Goal: Transaction & Acquisition: Purchase product/service

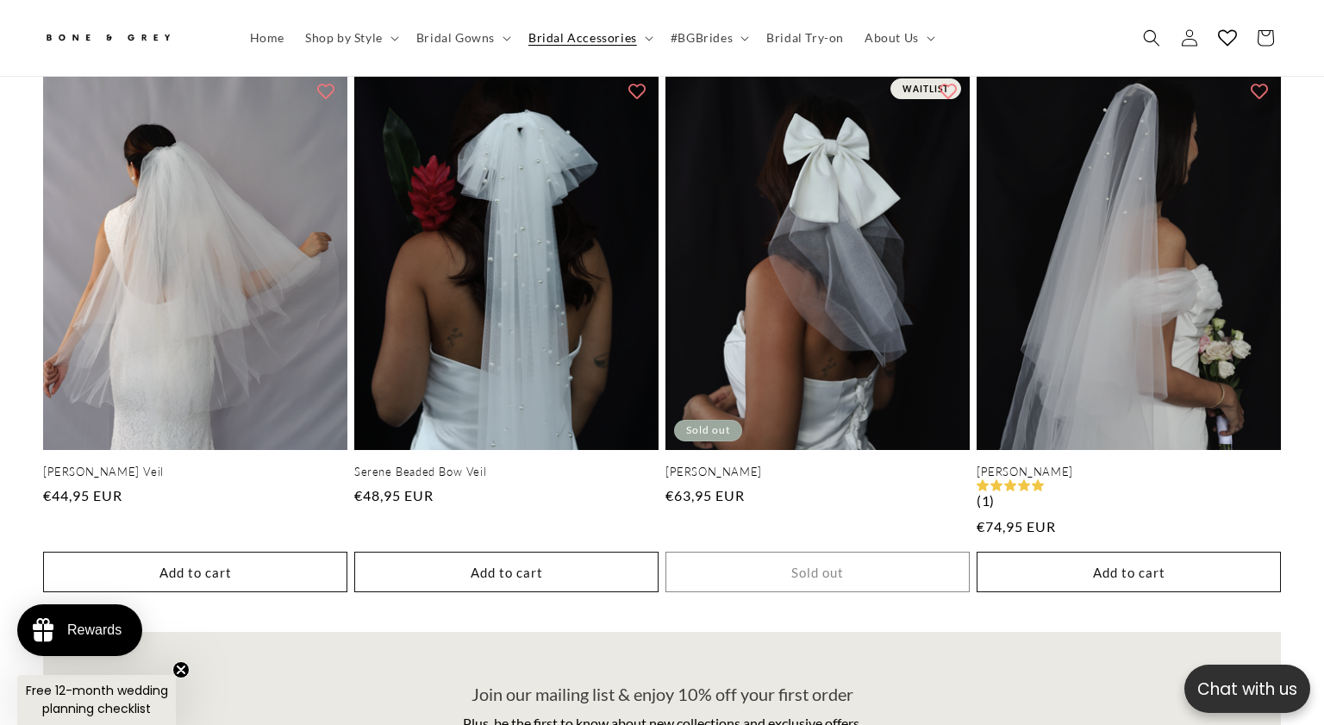
scroll to position [2599, 0]
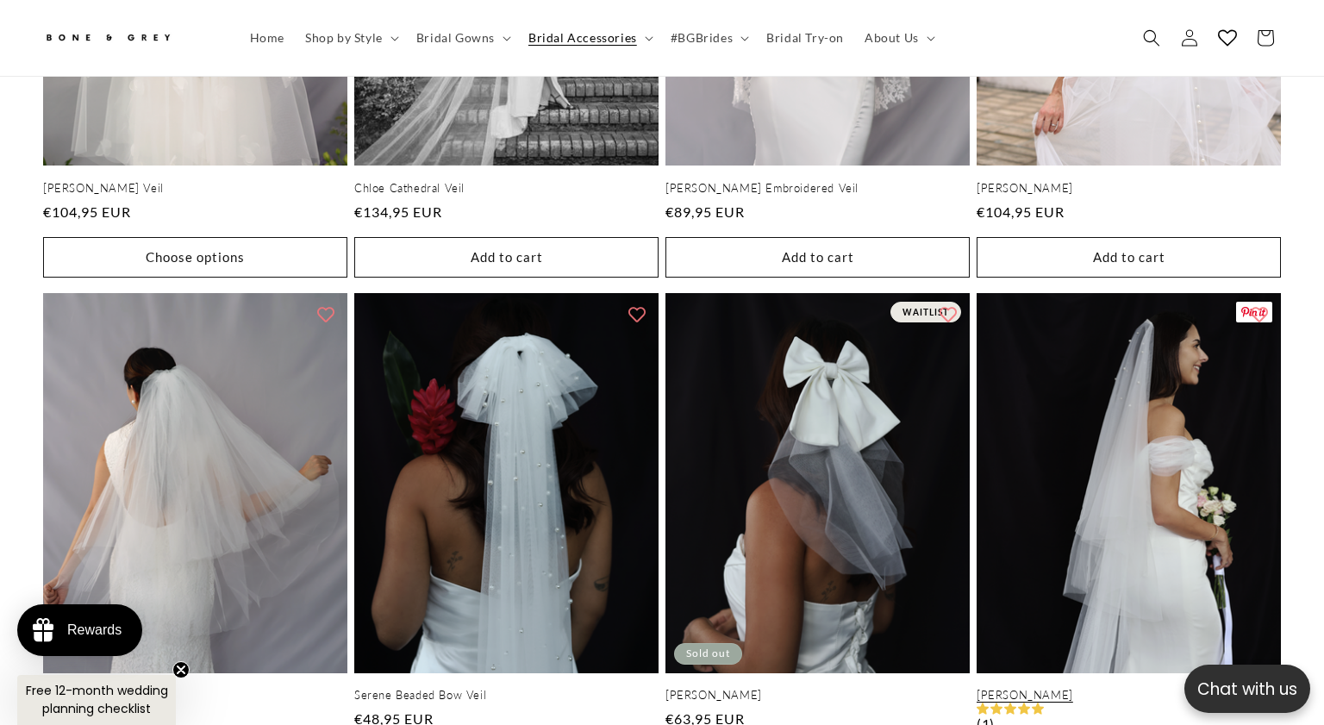
click at [1094, 688] on link "[PERSON_NAME]" at bounding box center [1128, 695] width 304 height 15
